Goal: Check status: Check status

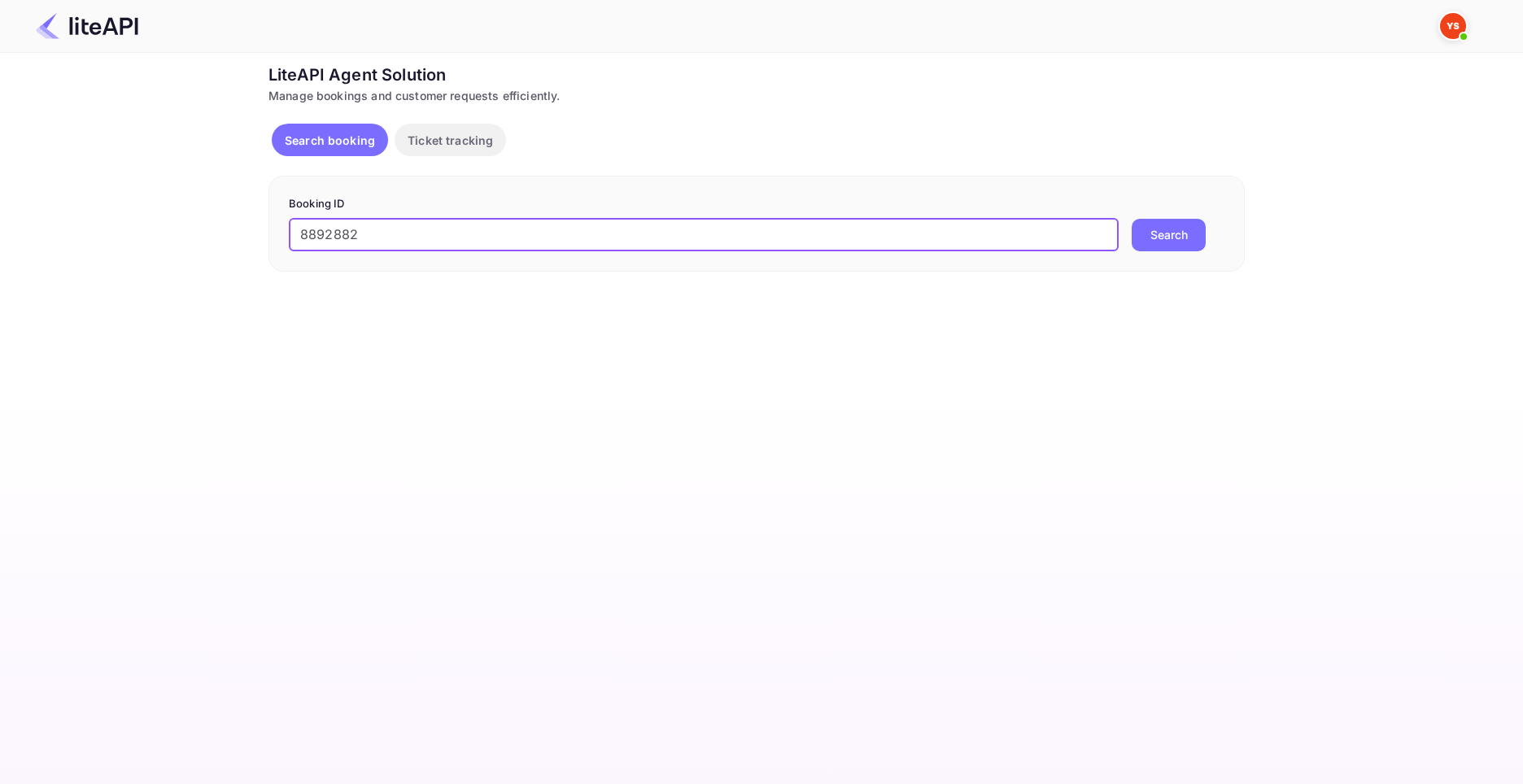
type input "8892882"
click at [1132, 219] on button "Search" at bounding box center [1169, 235] width 74 height 32
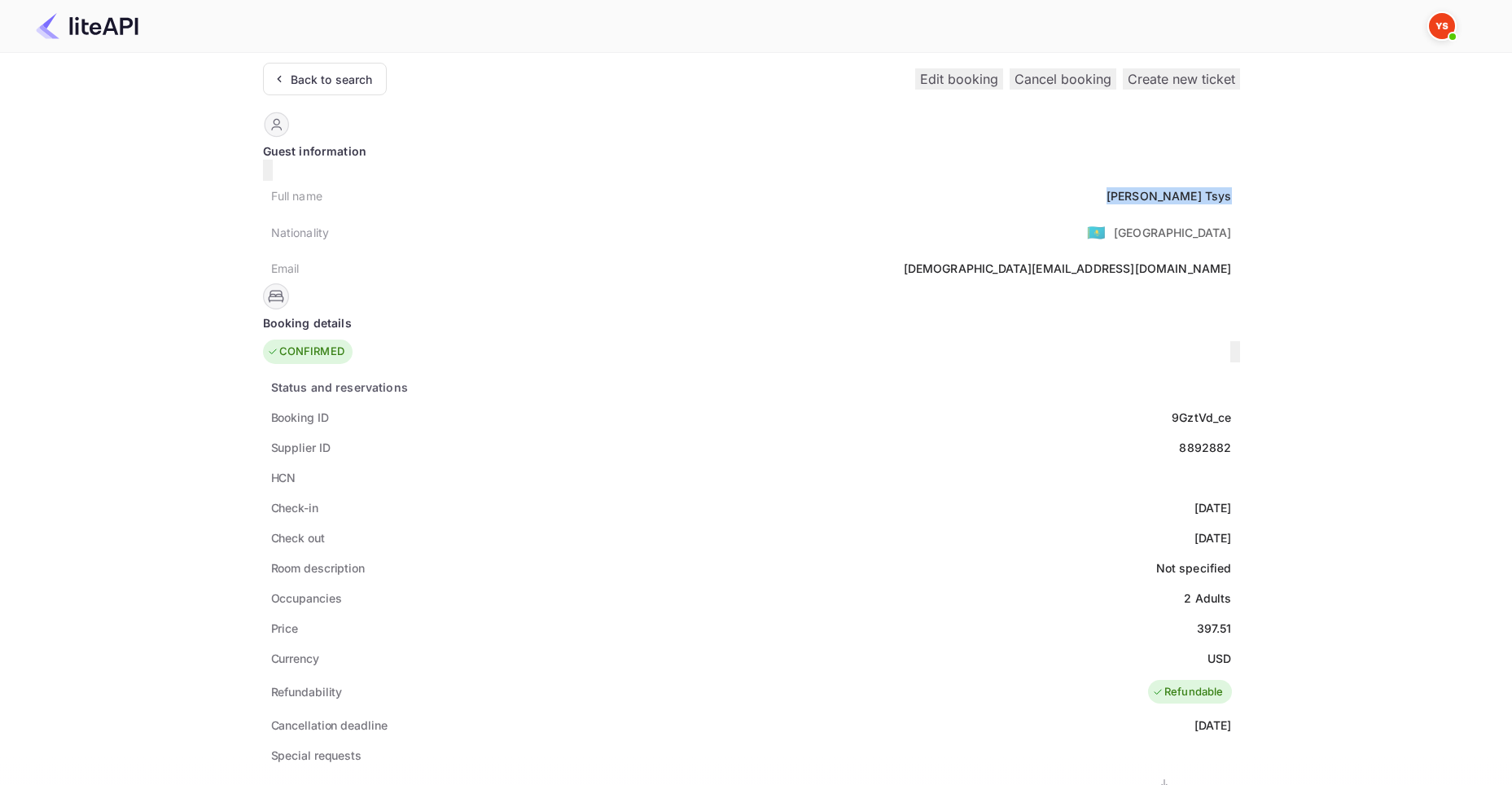
drag, startPoint x: 674, startPoint y: 191, endPoint x: 733, endPoint y: 188, distance: 59.1
click at [733, 188] on div "Full name [PERSON_NAME]" at bounding box center [752, 196] width 977 height 31
copy div "[PERSON_NAME]"
drag, startPoint x: 696, startPoint y: 610, endPoint x: 733, endPoint y: 610, distance: 37.0
click at [733, 613] on div "Price 397.51" at bounding box center [752, 628] width 977 height 31
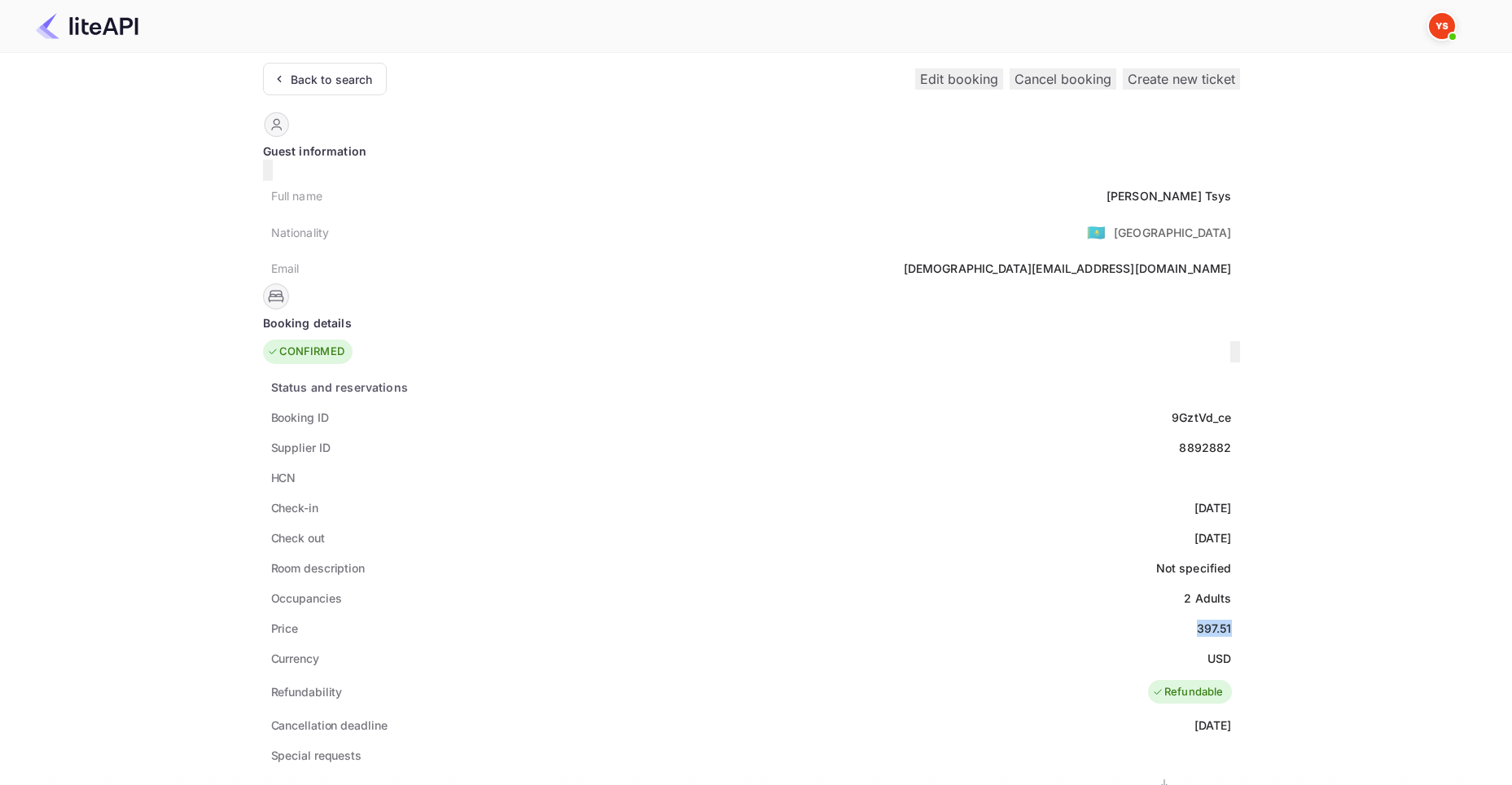
copy div "397.51"
drag, startPoint x: 705, startPoint y: 636, endPoint x: 729, endPoint y: 629, distance: 25.0
click at [730, 643] on div "Currency USD" at bounding box center [752, 659] width 977 height 31
copy div "USD"
